Goal: Transaction & Acquisition: Purchase product/service

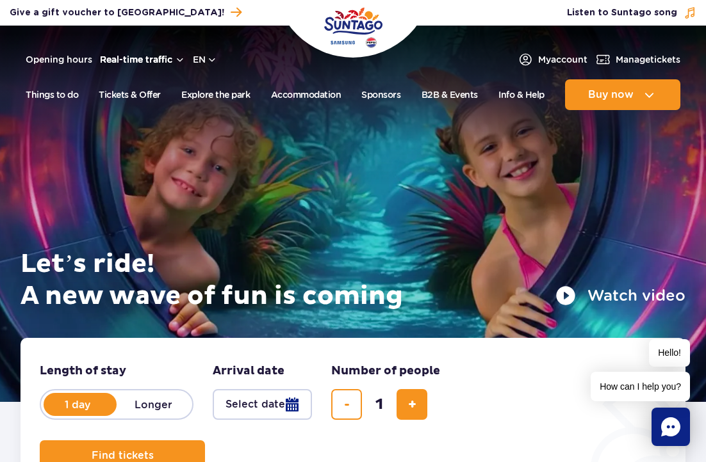
click at [150, 60] on button "Real-time traffic" at bounding box center [142, 59] width 85 height 10
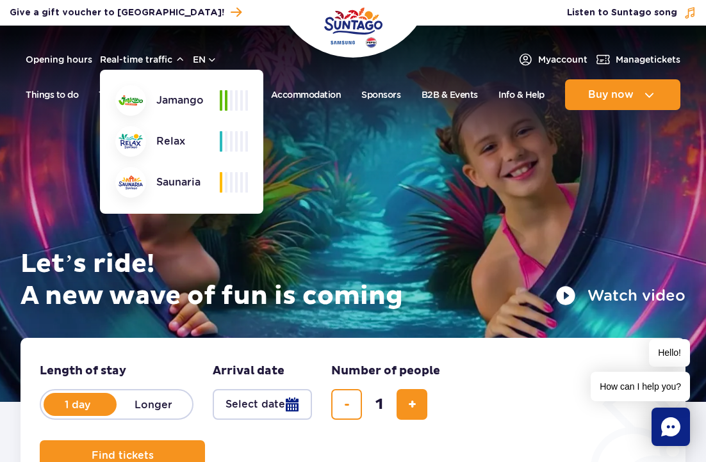
click at [527, 365] on form "Length of stay length of stay in hero 1 day Longer Arrival date Arrival date in…" at bounding box center [352, 417] width 665 height 159
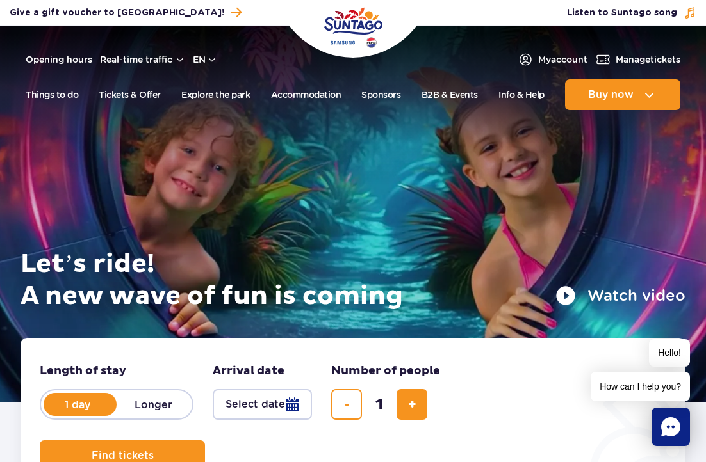
click at [248, 402] on button "Select date" at bounding box center [262, 404] width 99 height 31
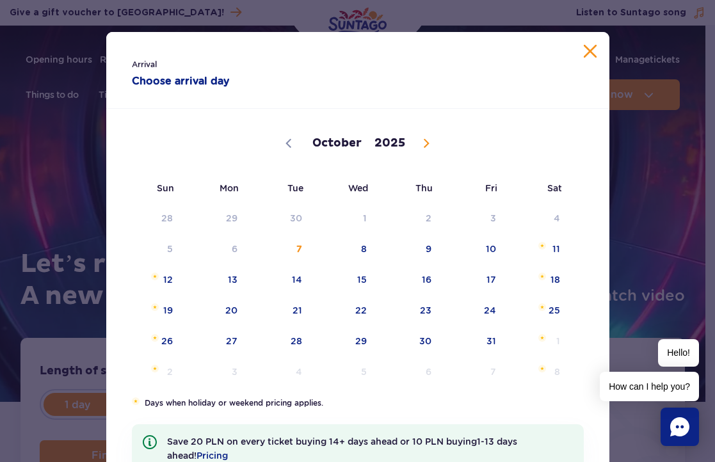
click at [584, 54] on button "Close calendar" at bounding box center [590, 51] width 13 height 13
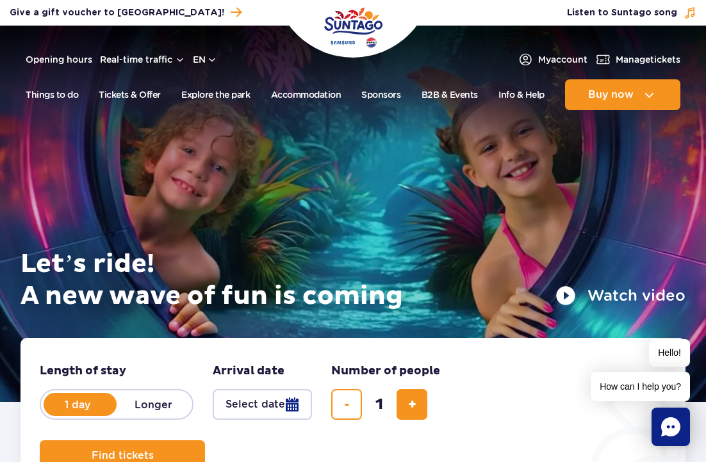
click at [160, 401] on label "Longer" at bounding box center [153, 404] width 73 height 27
click at [131, 416] on input "Longer" at bounding box center [124, 417] width 14 height 3
radio input "false"
radio input "true"
click at [268, 400] on button "Select date" at bounding box center [262, 404] width 99 height 31
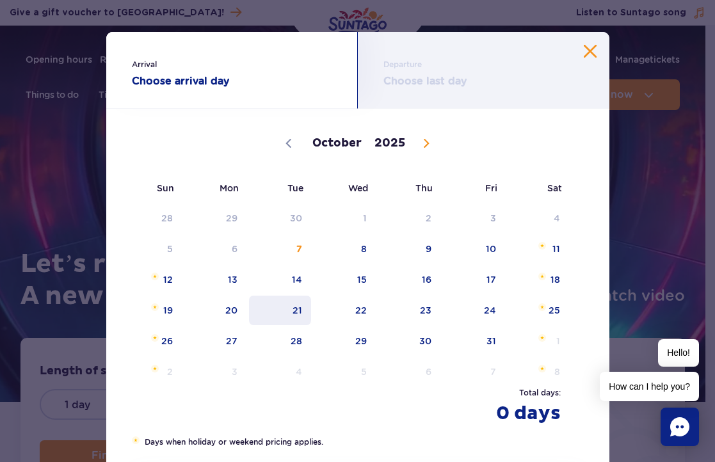
click at [277, 303] on span "21" at bounding box center [280, 310] width 65 height 29
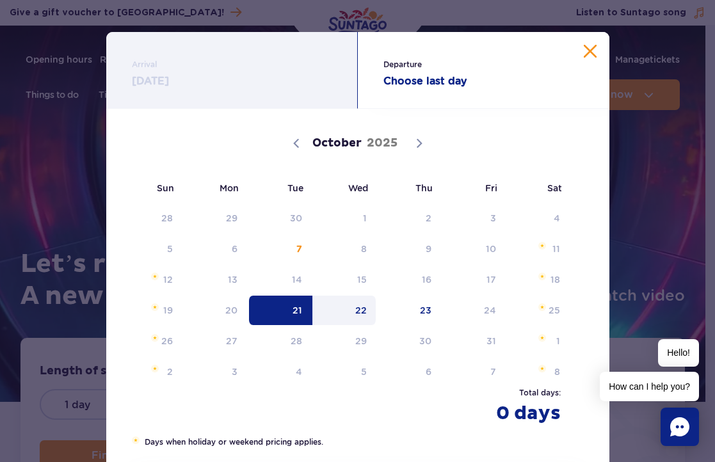
click at [348, 309] on span "22" at bounding box center [344, 310] width 65 height 29
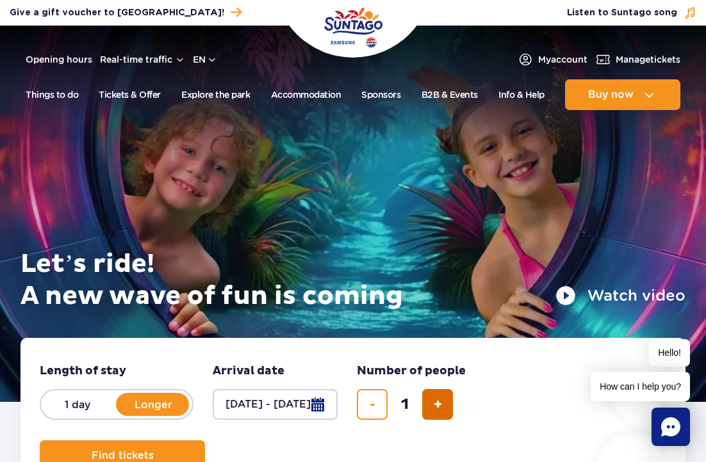
click at [442, 405] on span "add ticket" at bounding box center [438, 405] width 8 height 0
type input "2"
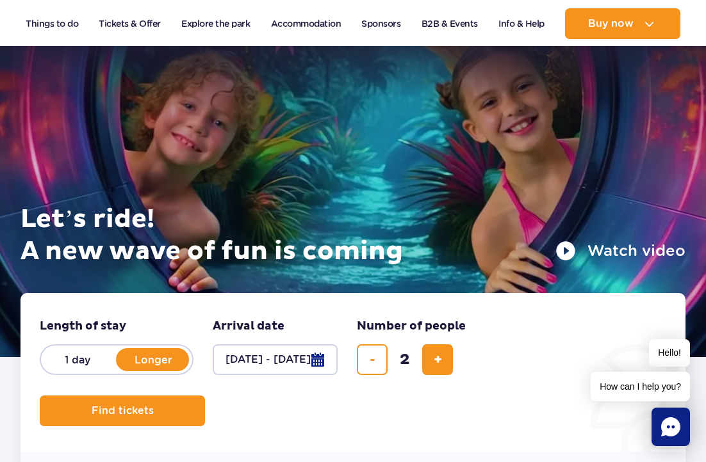
scroll to position [64, 0]
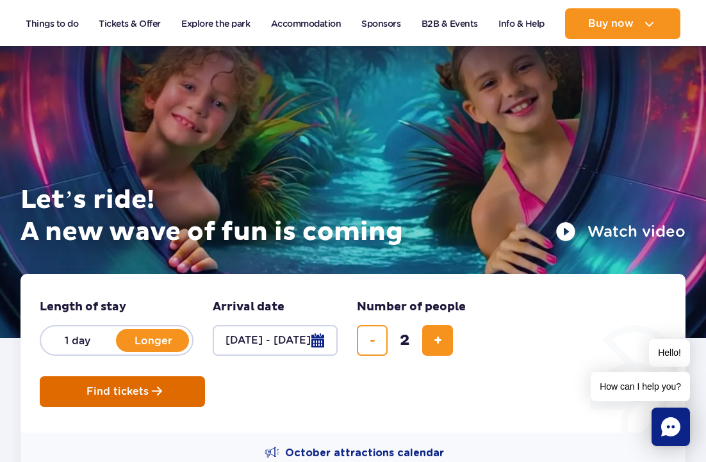
click at [154, 395] on span "Planning your visit to Park of Poland" at bounding box center [157, 391] width 10 height 11
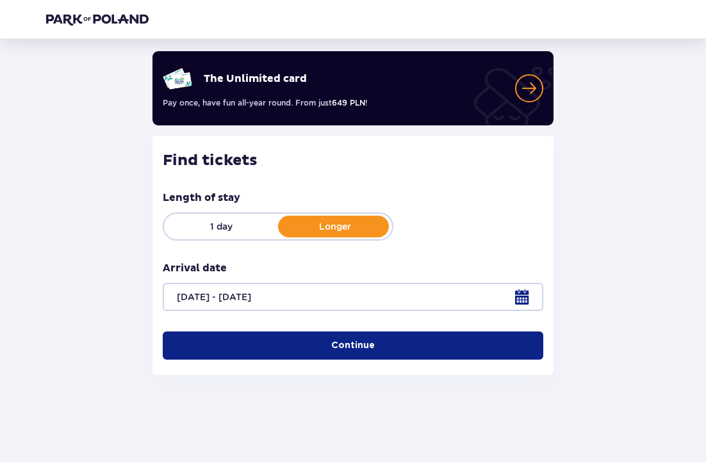
click at [277, 341] on button "Continue" at bounding box center [353, 346] width 380 height 28
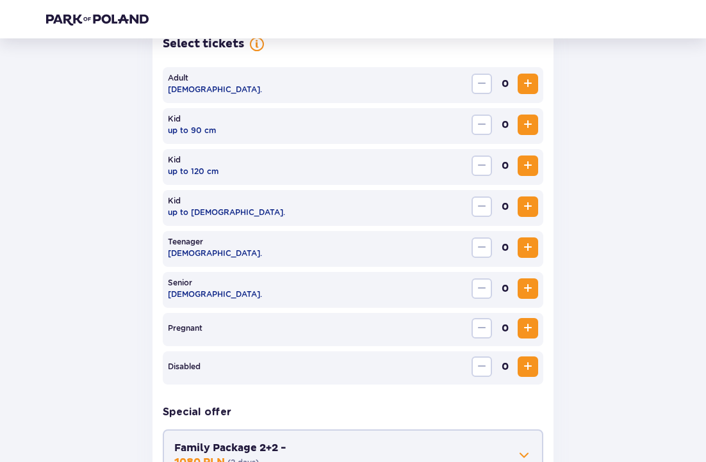
scroll to position [394, 0]
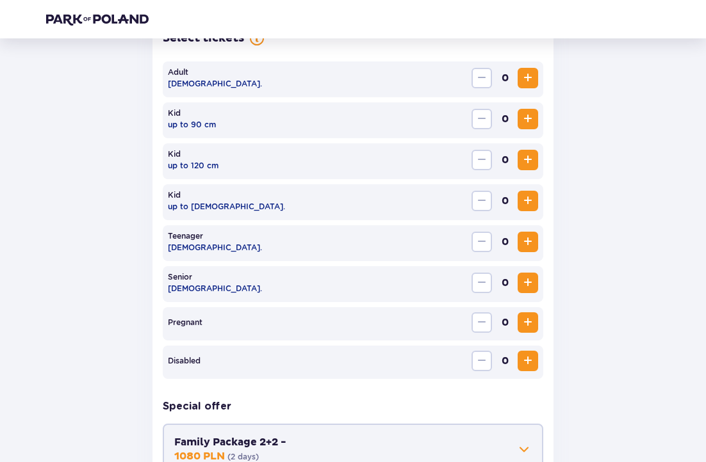
click at [525, 79] on span "Increase" at bounding box center [527, 77] width 15 height 15
click at [524, 203] on span "Increase" at bounding box center [527, 200] width 15 height 15
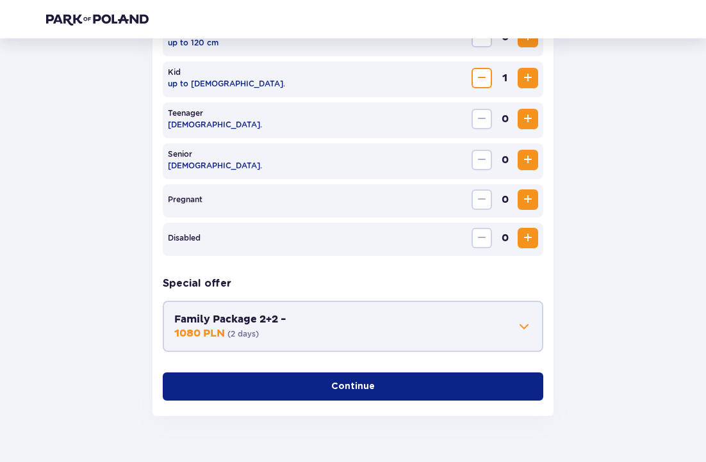
scroll to position [523, 0]
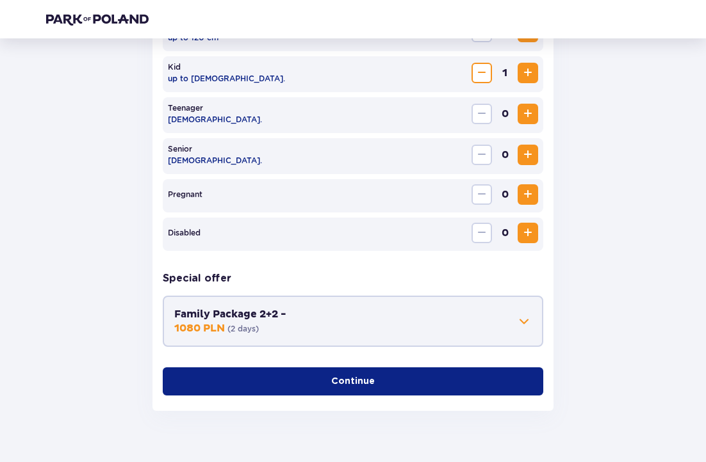
click at [331, 382] on p "Continue" at bounding box center [353, 381] width 44 height 13
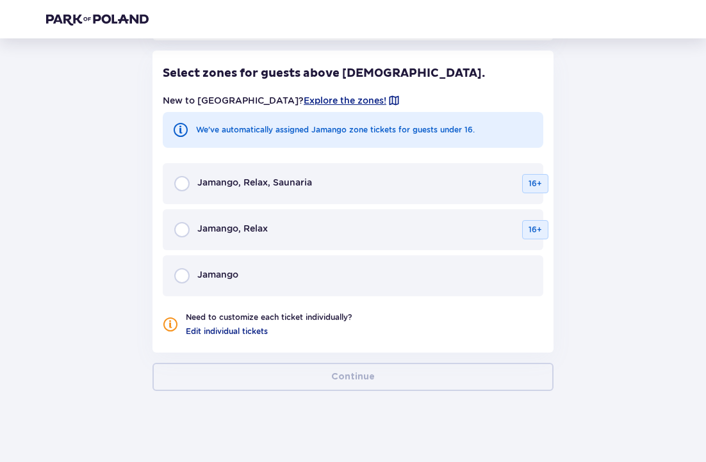
scroll to position [850, 0]
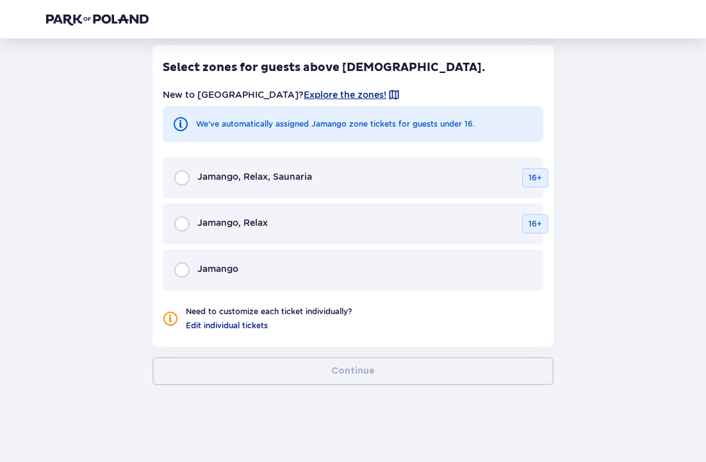
click at [289, 277] on div "Jamango" at bounding box center [353, 270] width 380 height 41
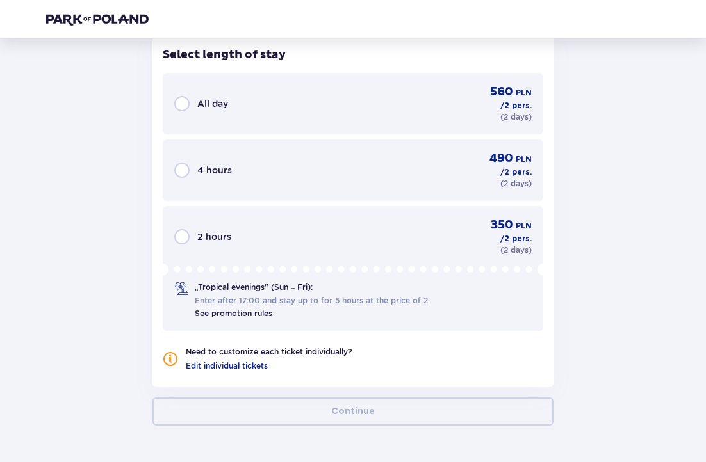
scroll to position [1182, 0]
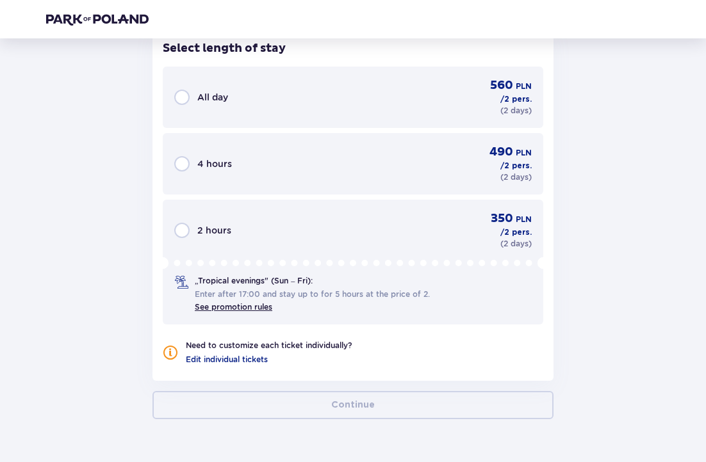
click at [179, 97] on input "radio" at bounding box center [181, 97] width 15 height 15
radio input "true"
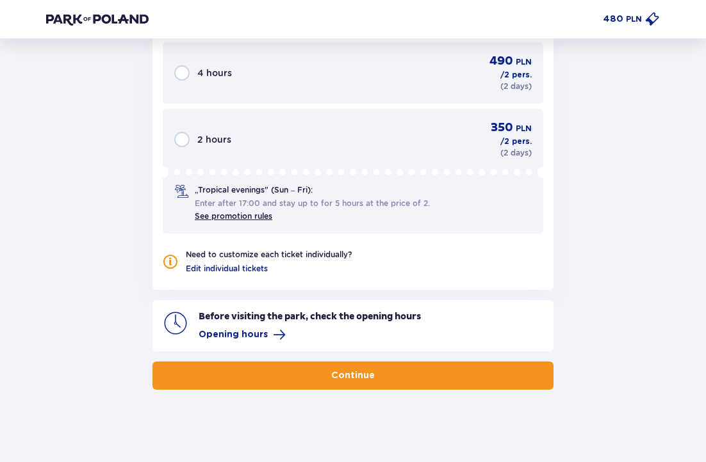
scroll to position [1277, 0]
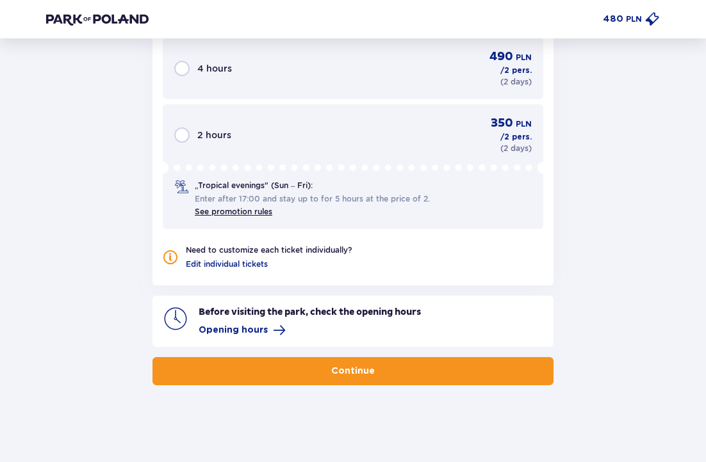
click at [295, 368] on button "Continue" at bounding box center [352, 371] width 401 height 28
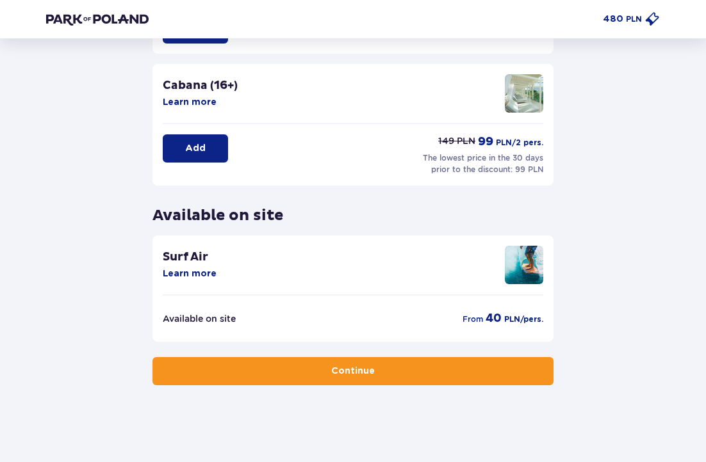
click at [304, 377] on button "Continue" at bounding box center [352, 371] width 401 height 28
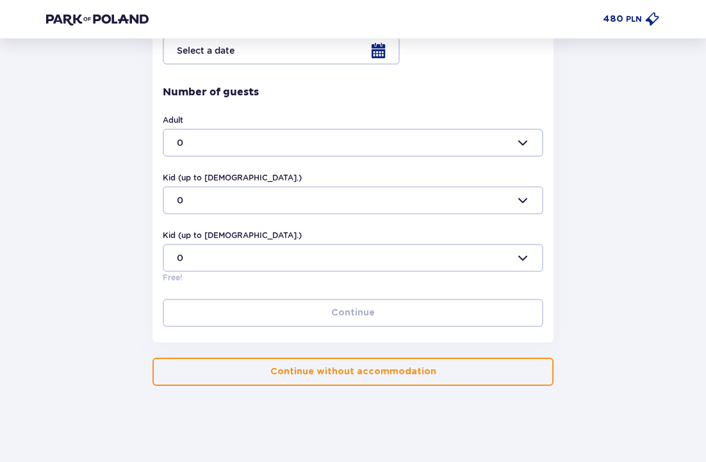
scroll to position [337, 0]
click at [432, 369] on span "button" at bounding box center [438, 371] width 13 height 13
